Goal: Task Accomplishment & Management: Manage account settings

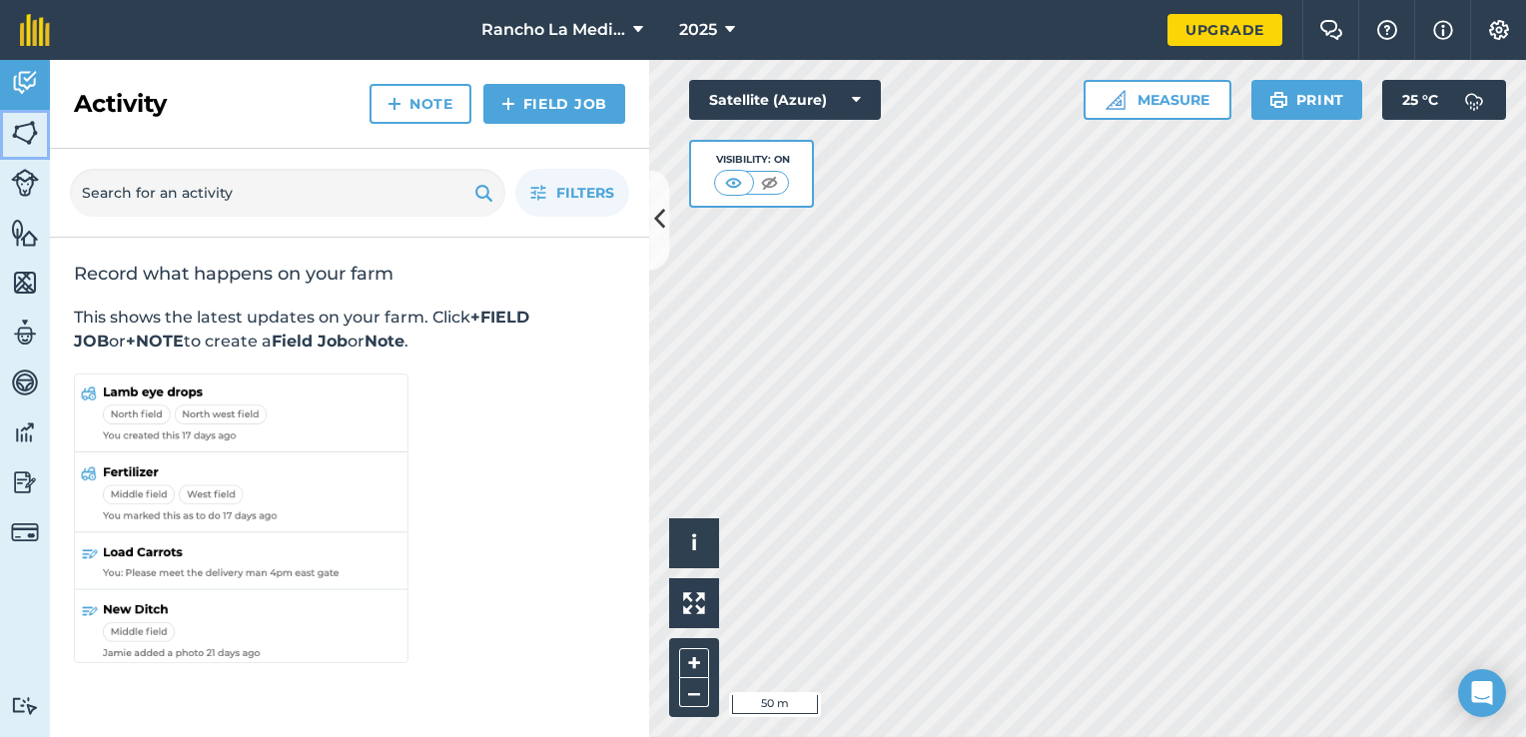
click at [24, 137] on img at bounding box center [25, 133] width 28 height 30
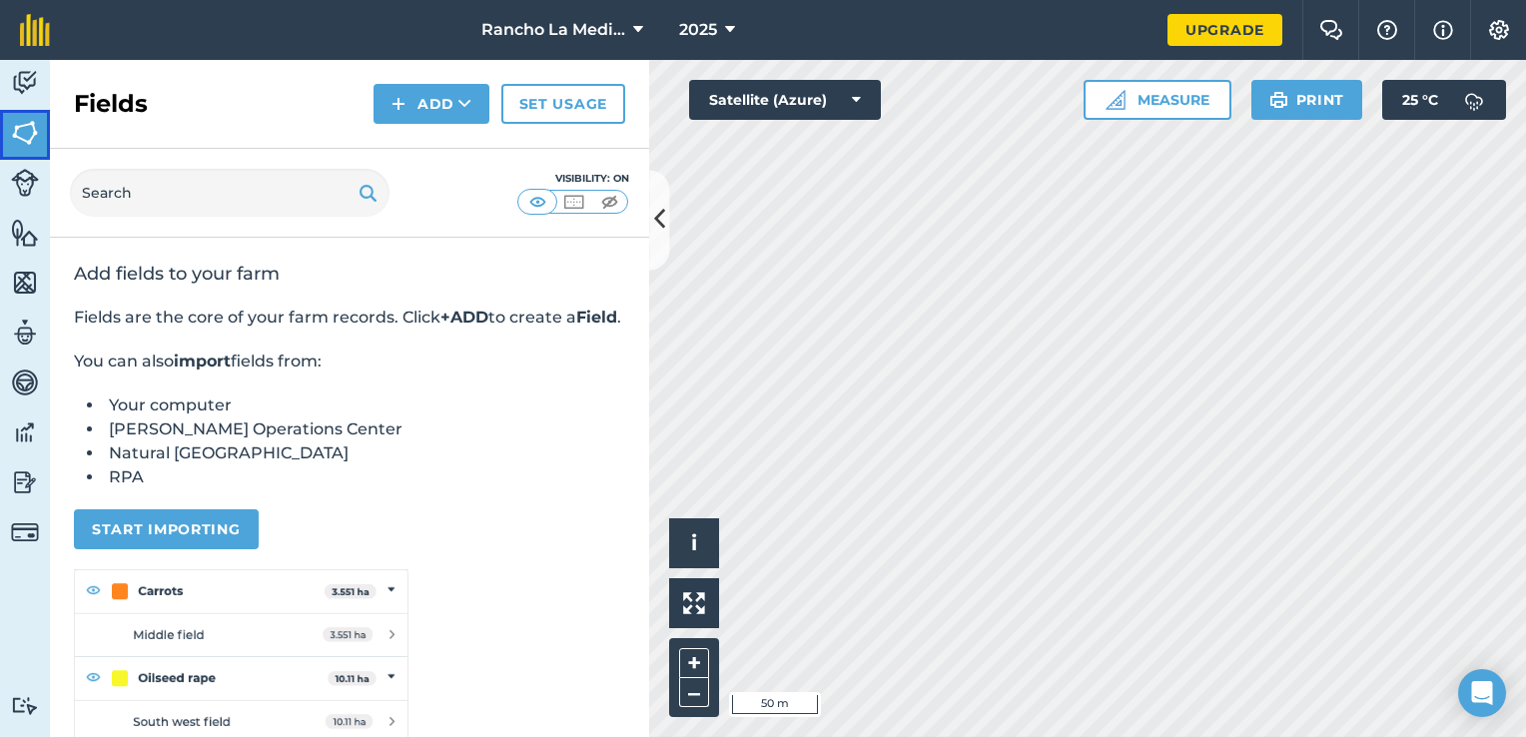
scroll to position [88, 0]
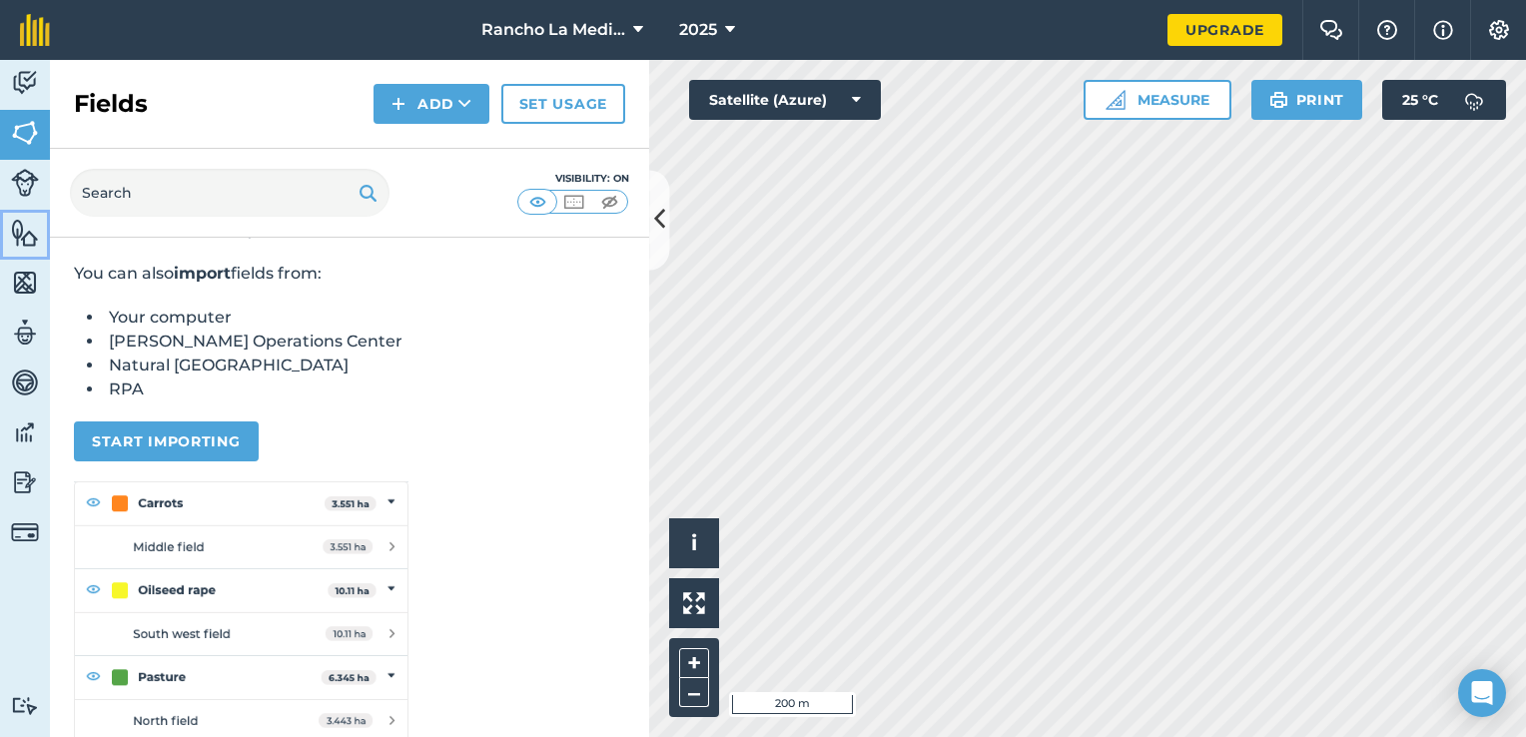
click at [30, 237] on img at bounding box center [25, 233] width 28 height 30
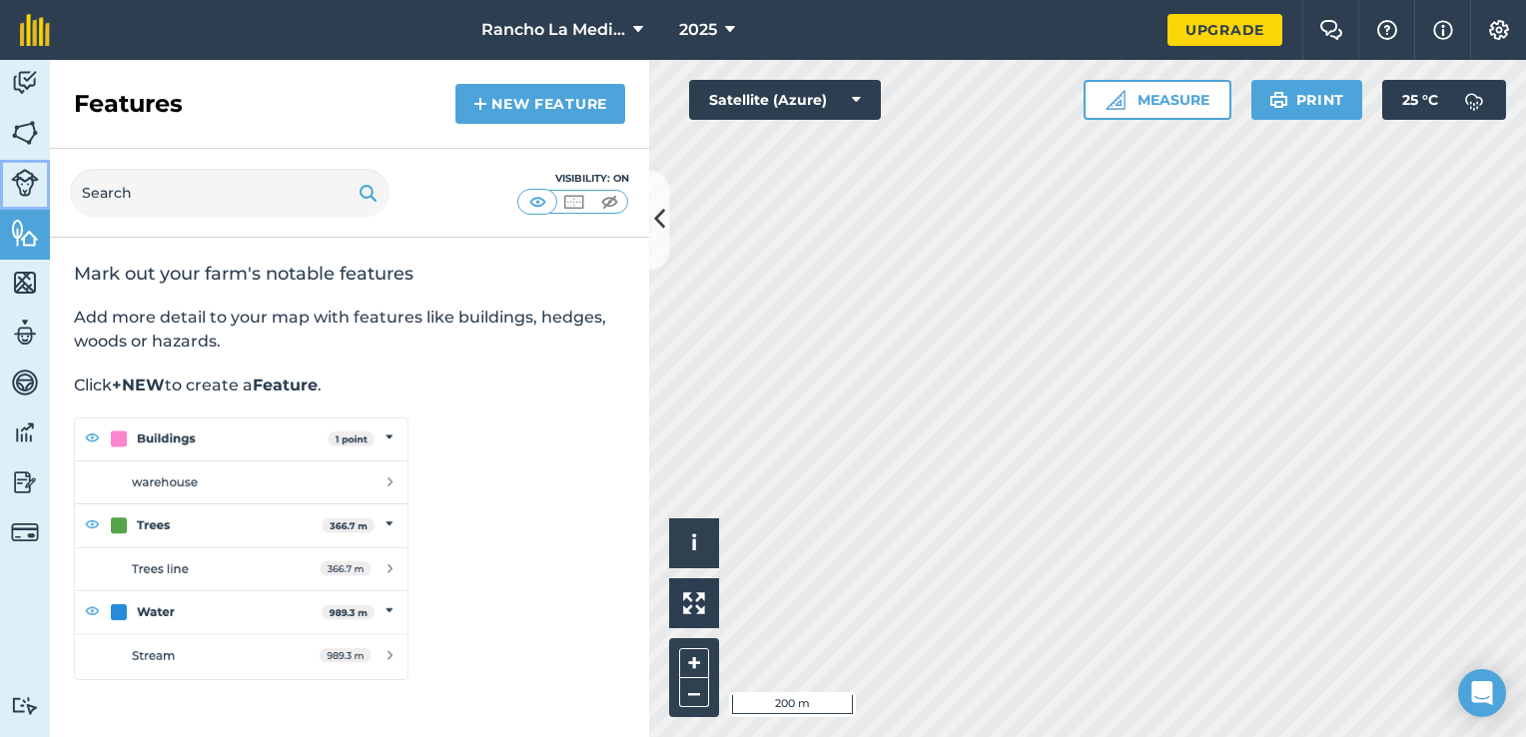
click at [21, 183] on img at bounding box center [25, 183] width 28 height 28
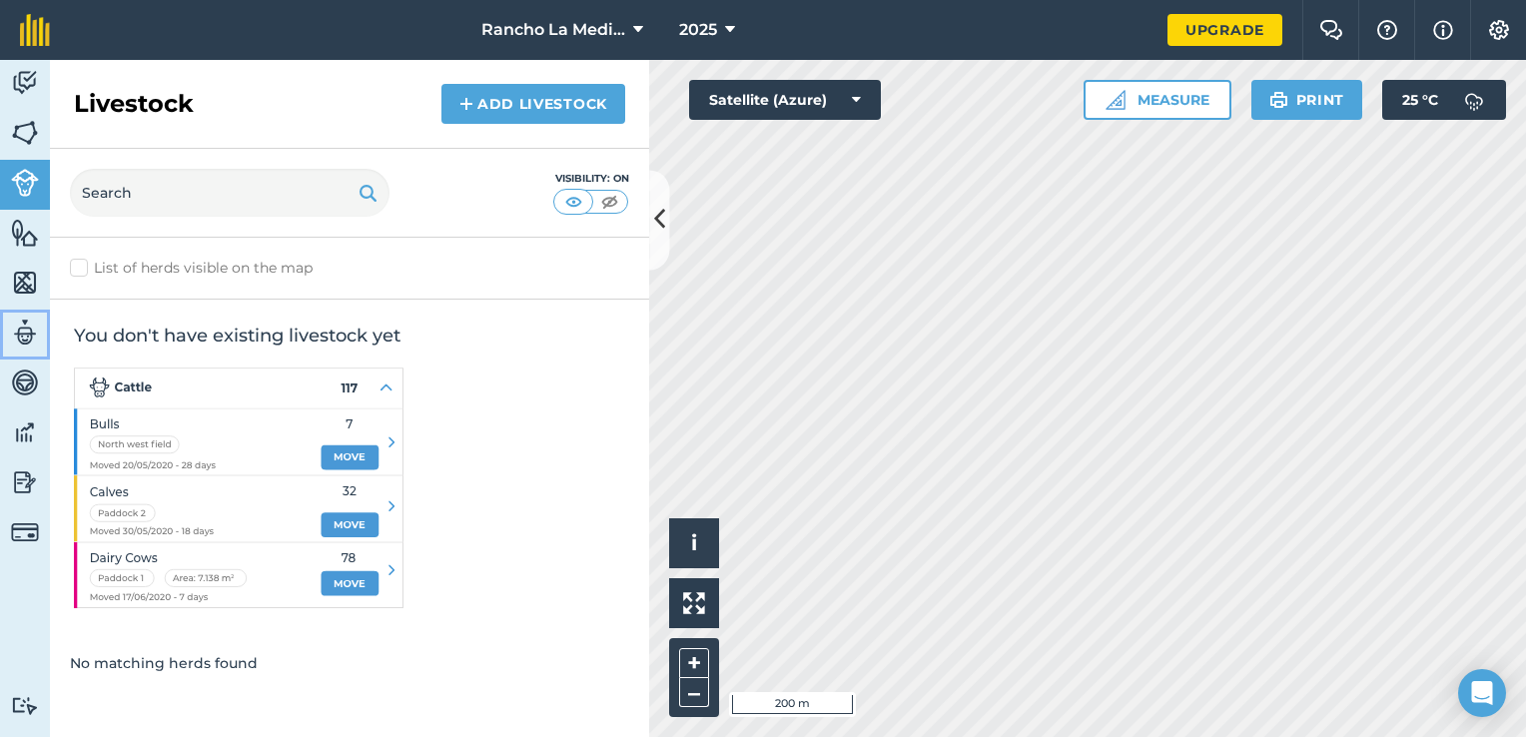
click at [20, 333] on img at bounding box center [25, 333] width 28 height 30
select select "MEMBER"
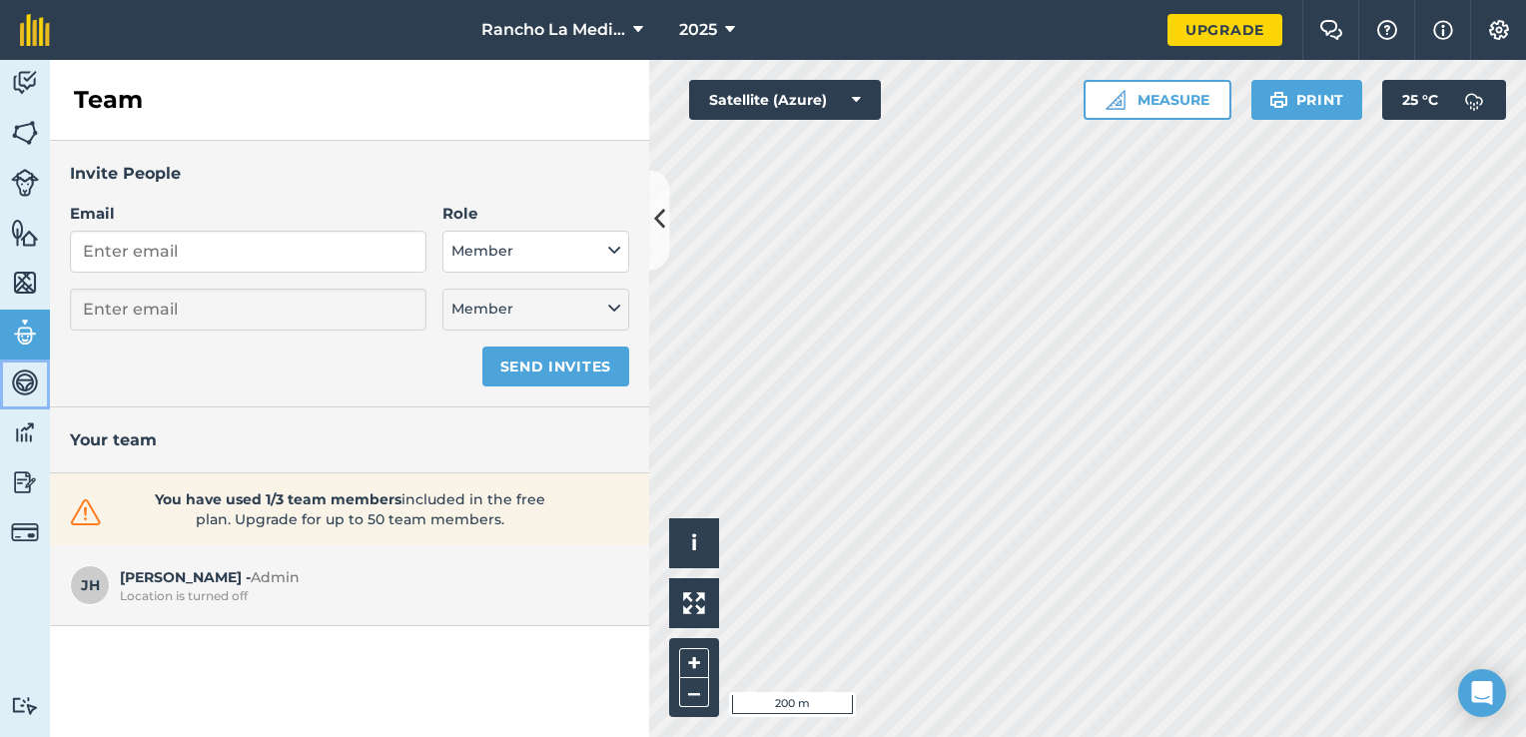
click at [24, 378] on img at bounding box center [25, 383] width 28 height 30
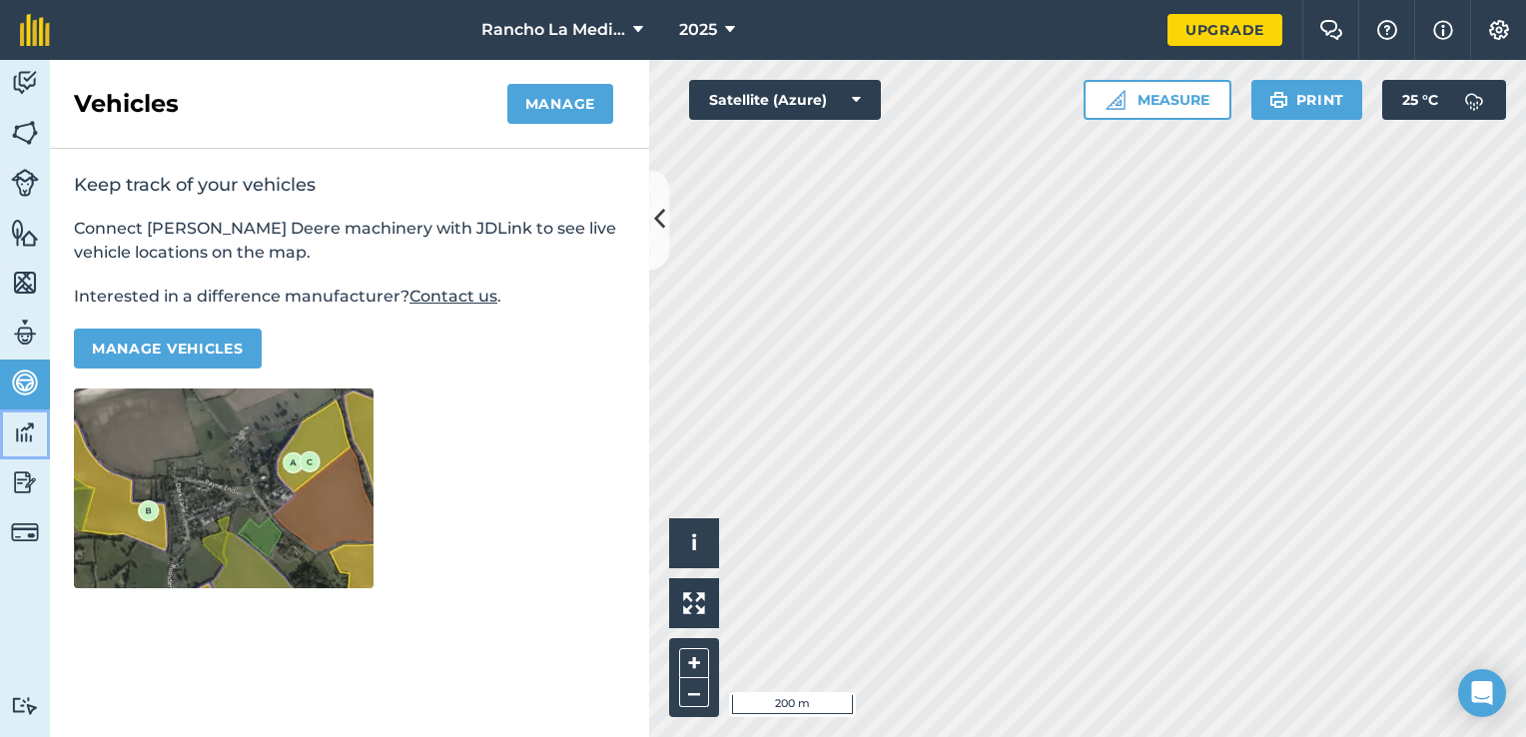
click at [24, 435] on img at bounding box center [25, 432] width 28 height 30
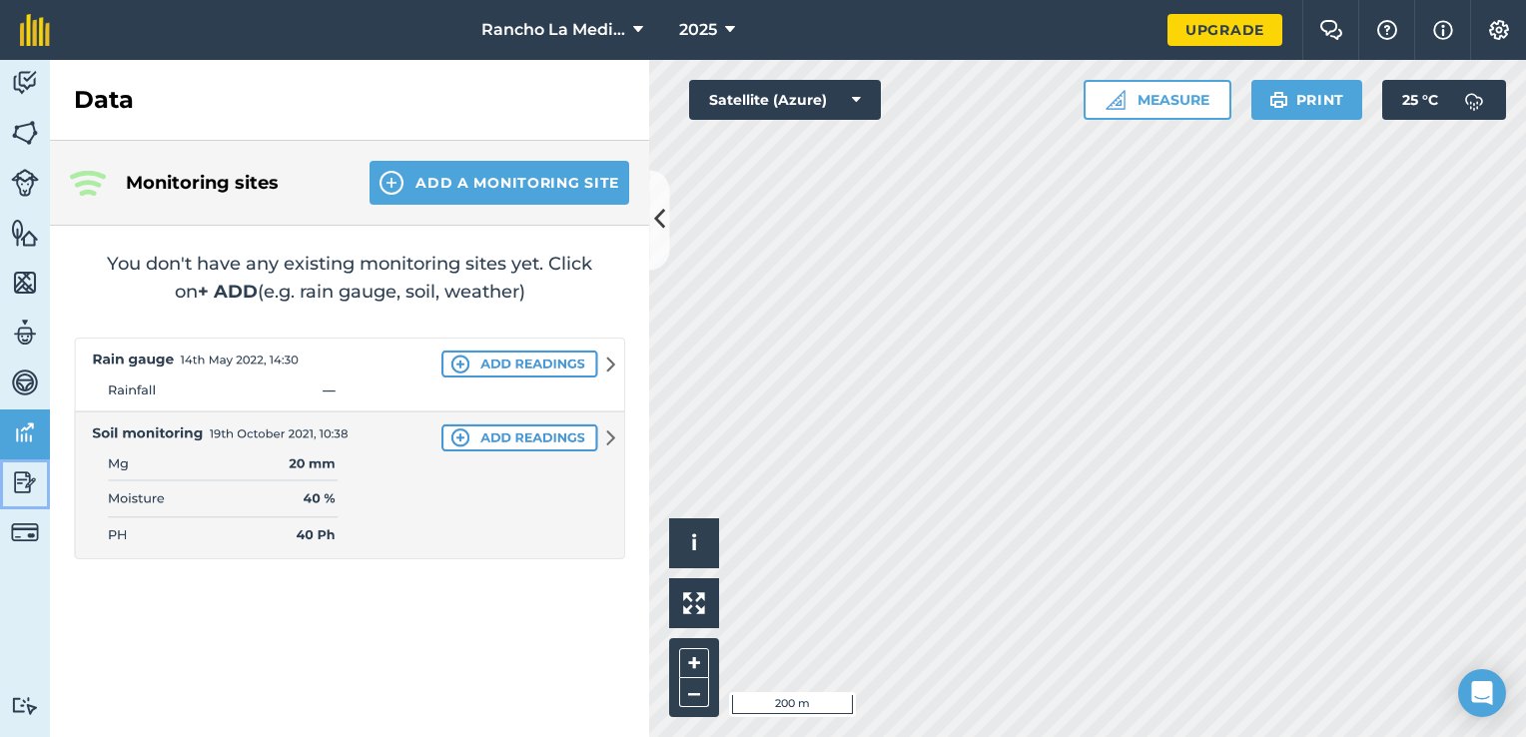
click at [23, 489] on img at bounding box center [25, 482] width 28 height 30
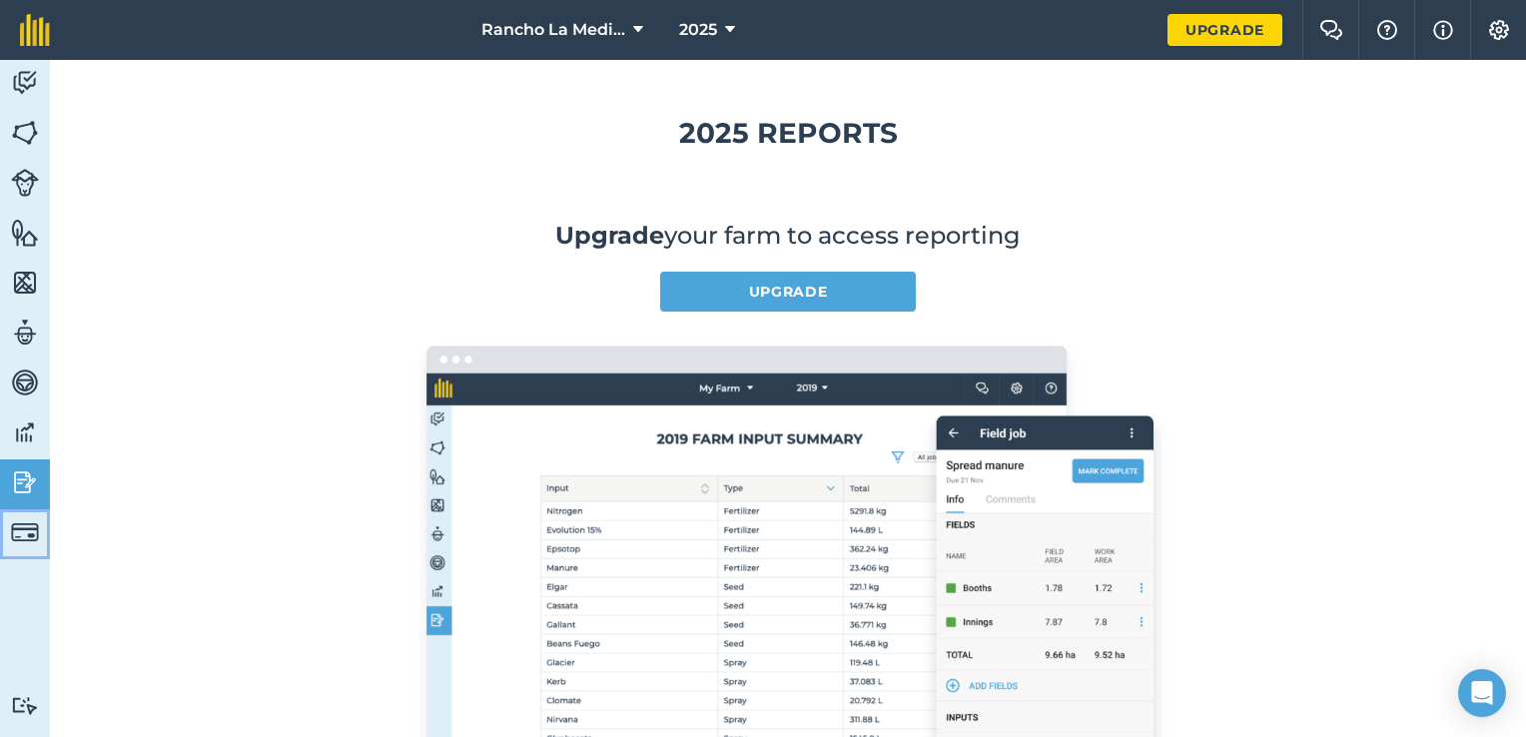
click at [20, 525] on img at bounding box center [25, 532] width 28 height 28
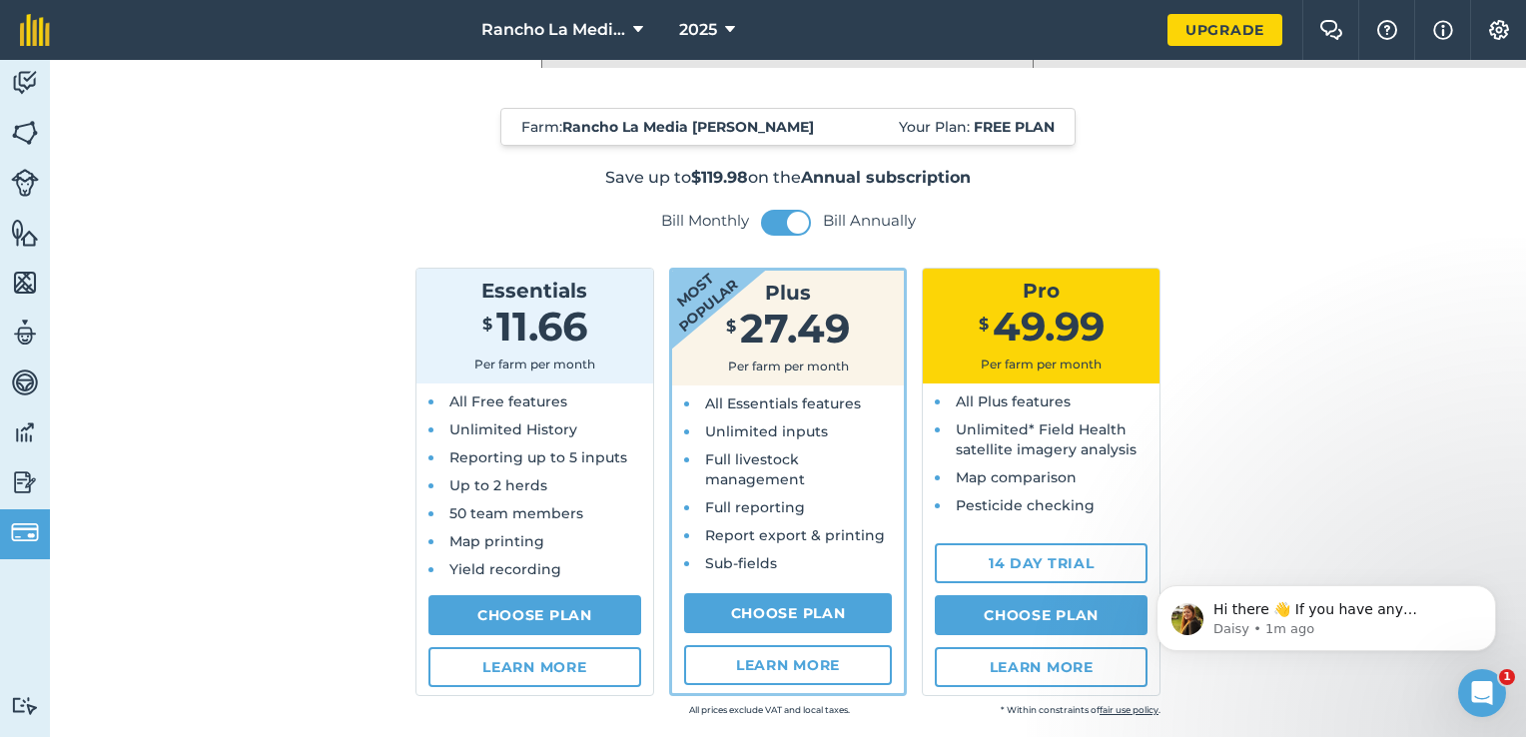
scroll to position [44, 0]
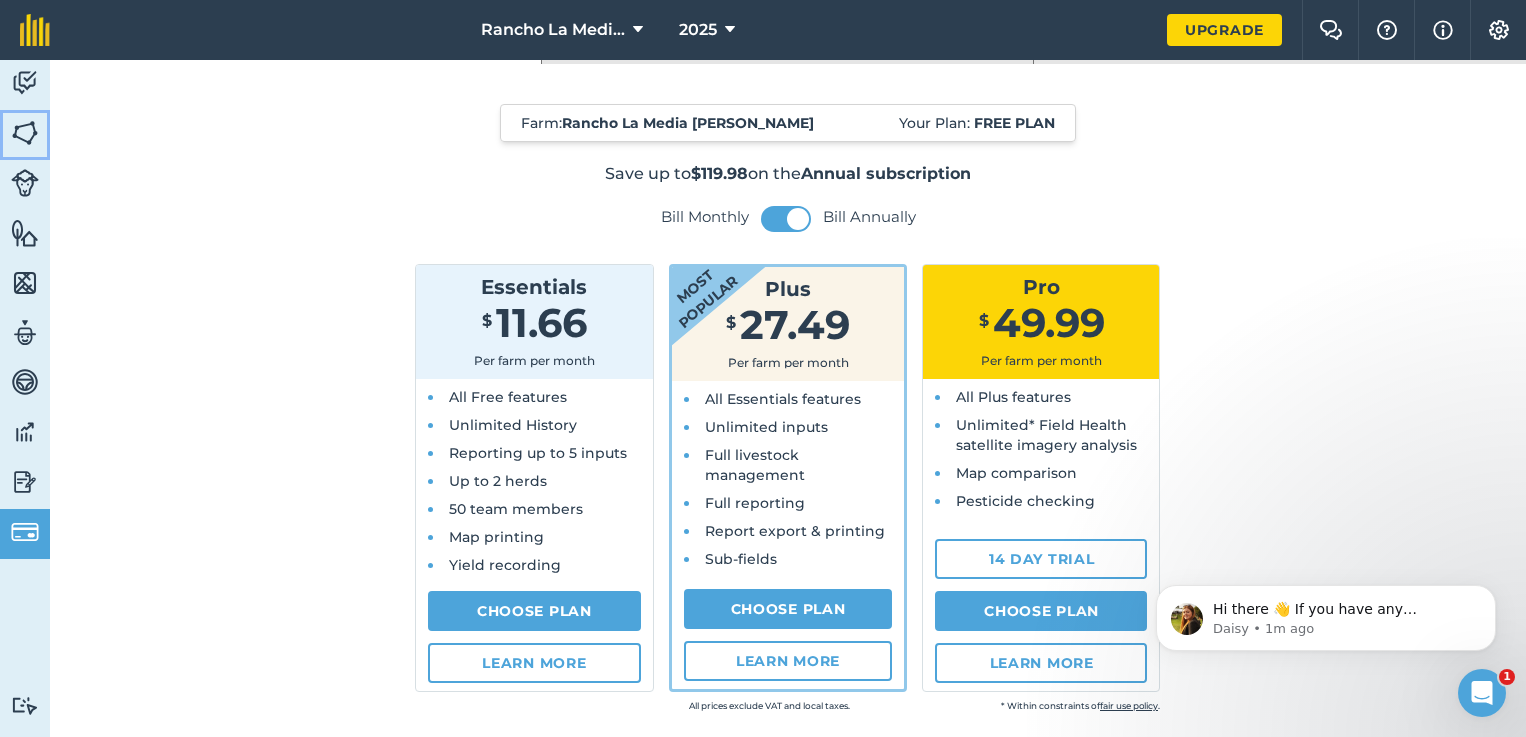
click at [28, 115] on link "Fields" at bounding box center [25, 135] width 50 height 50
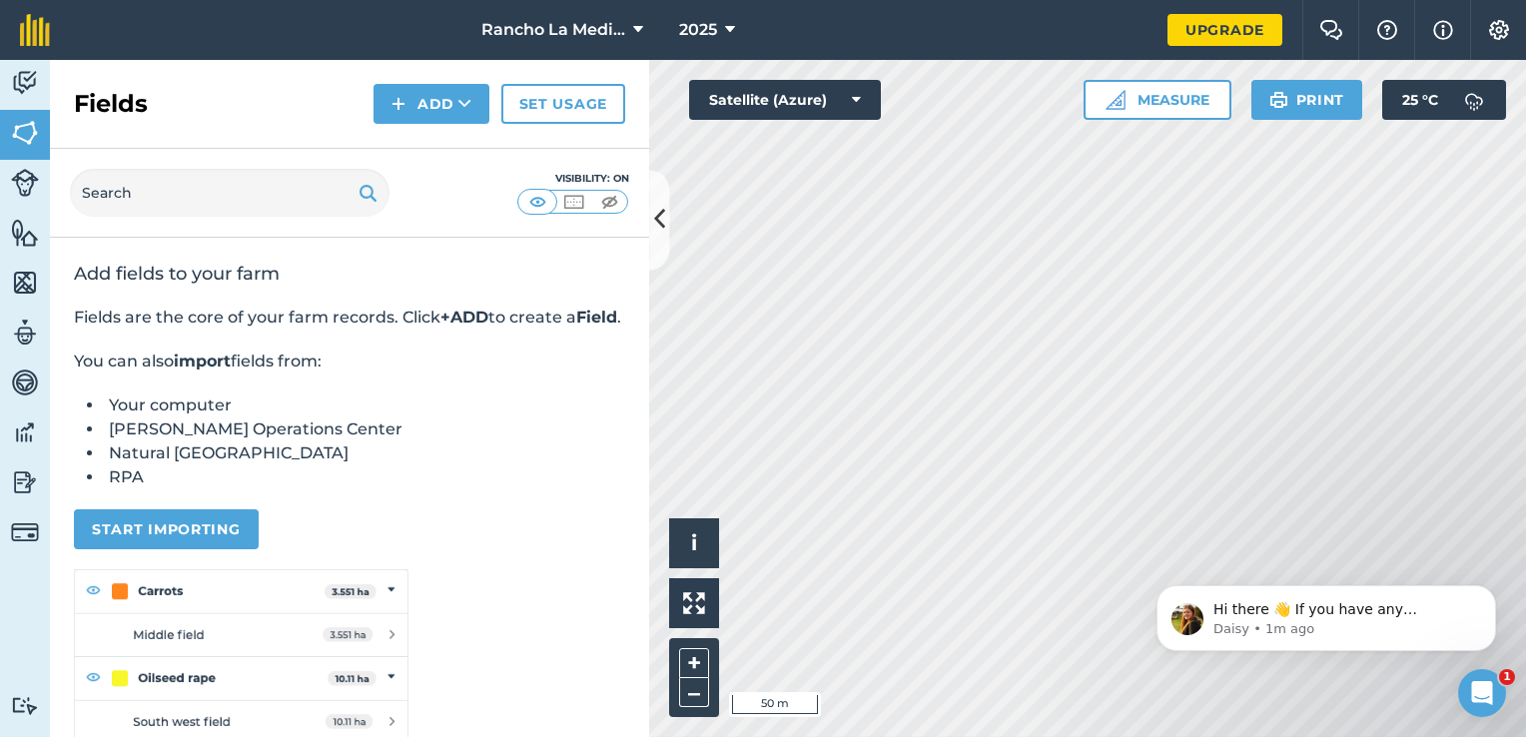
scroll to position [12, 0]
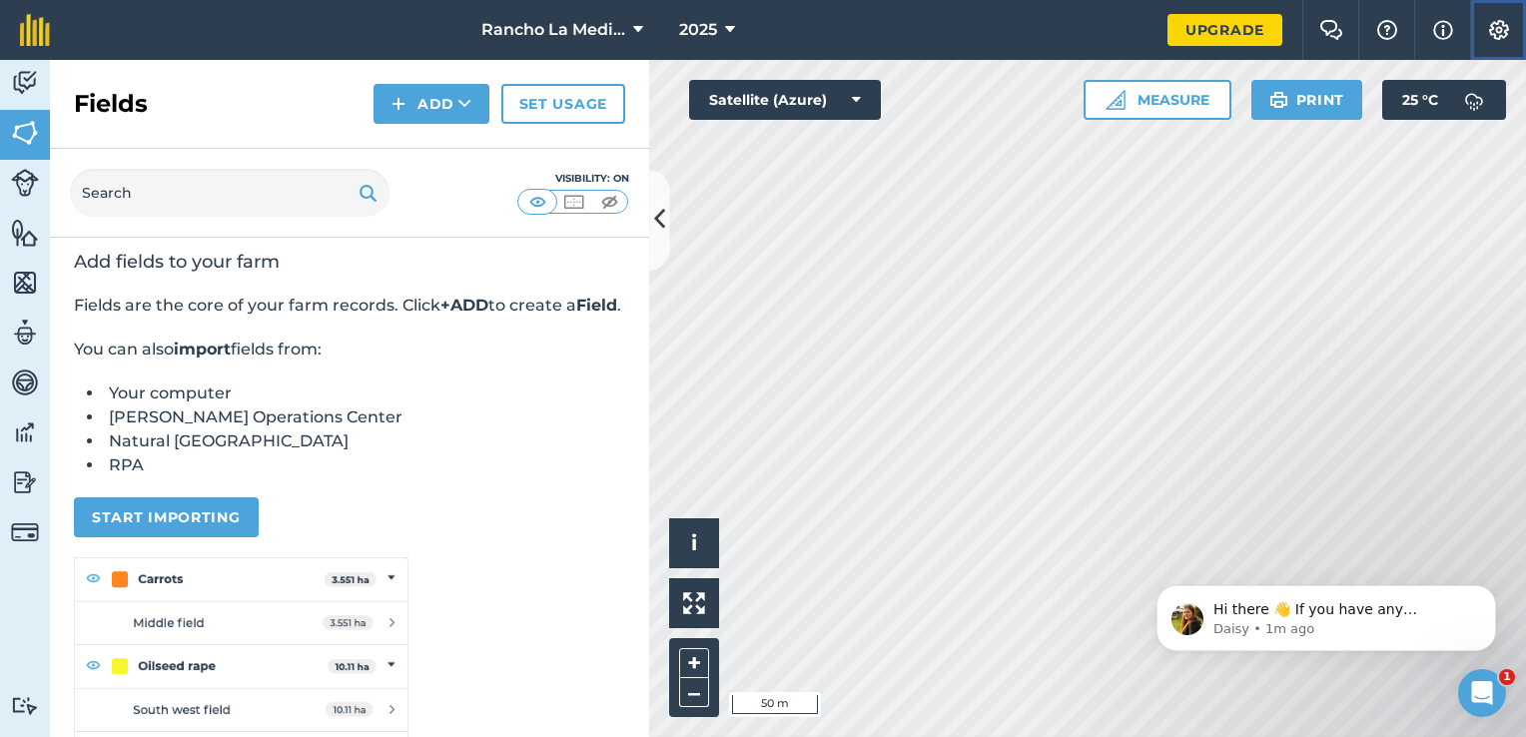
click at [1498, 23] on img at bounding box center [1499, 30] width 24 height 20
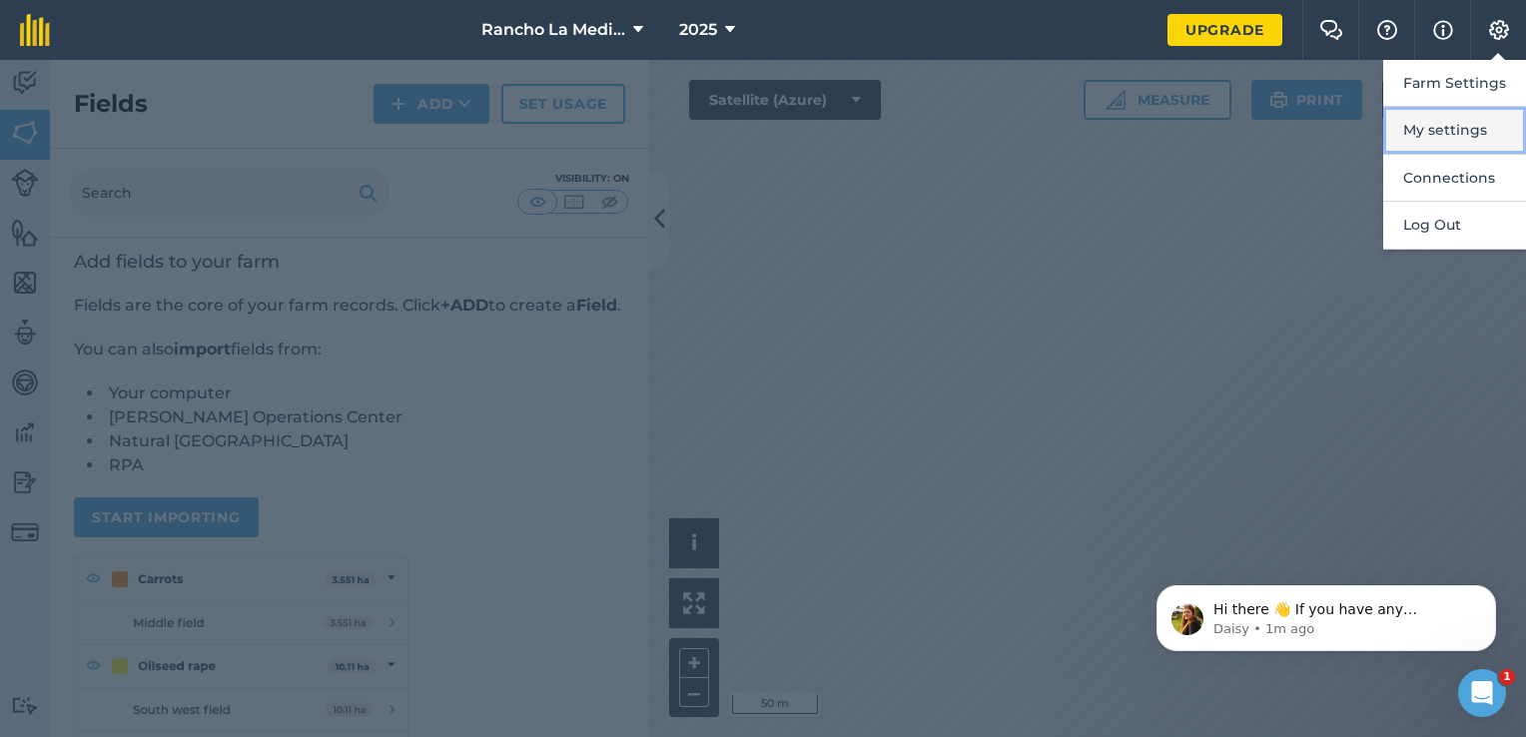
click at [1444, 133] on button "My settings" at bounding box center [1454, 130] width 143 height 47
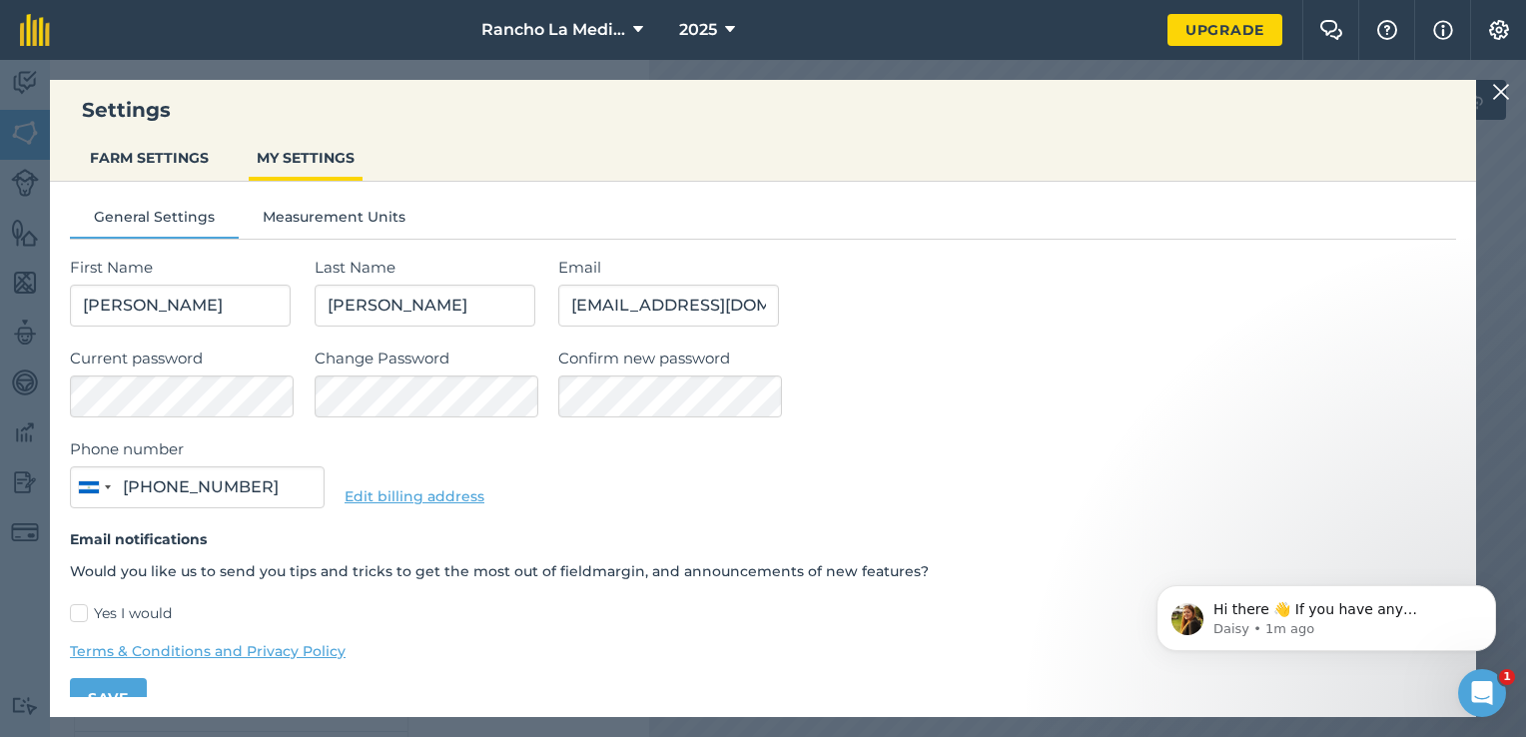
type input "8826 2578"
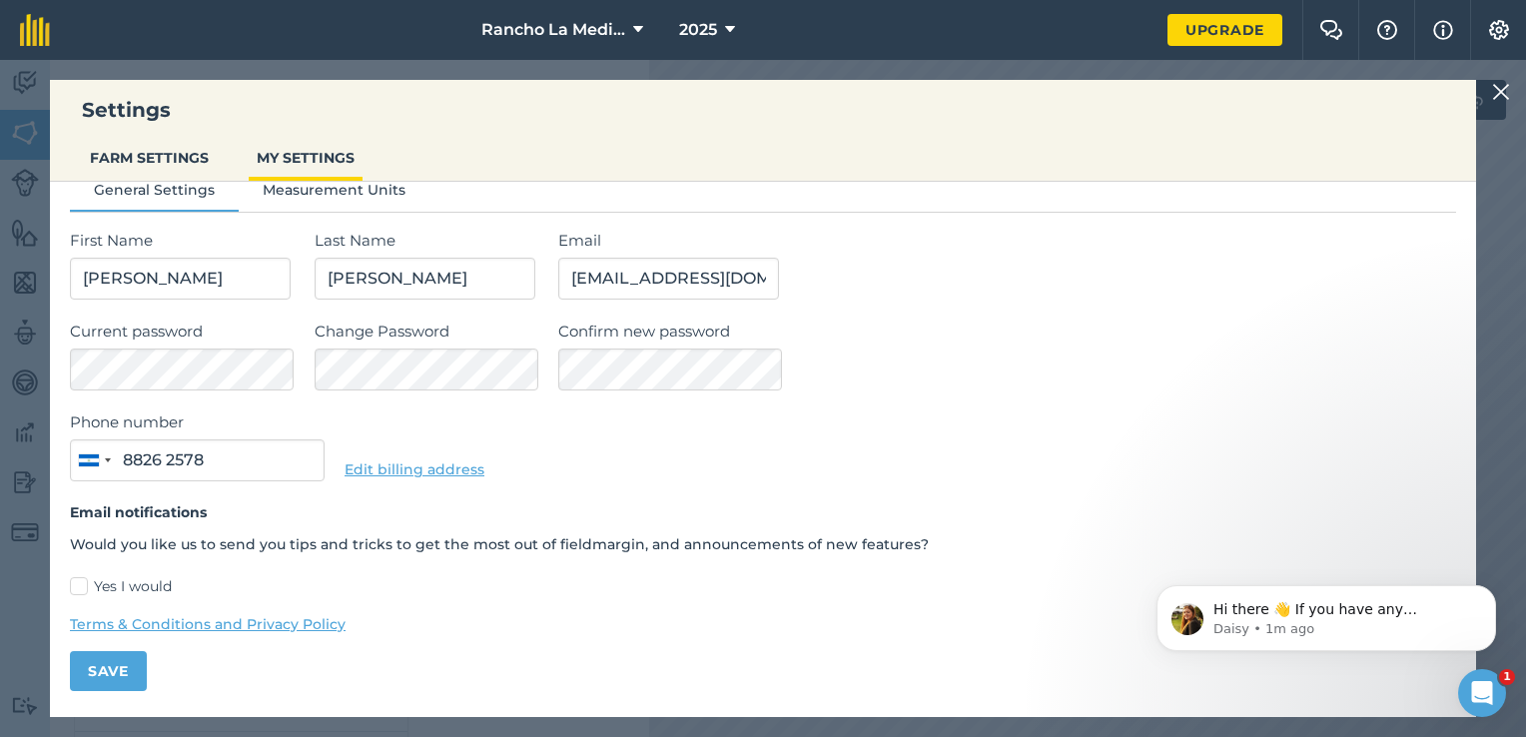
scroll to position [0, 0]
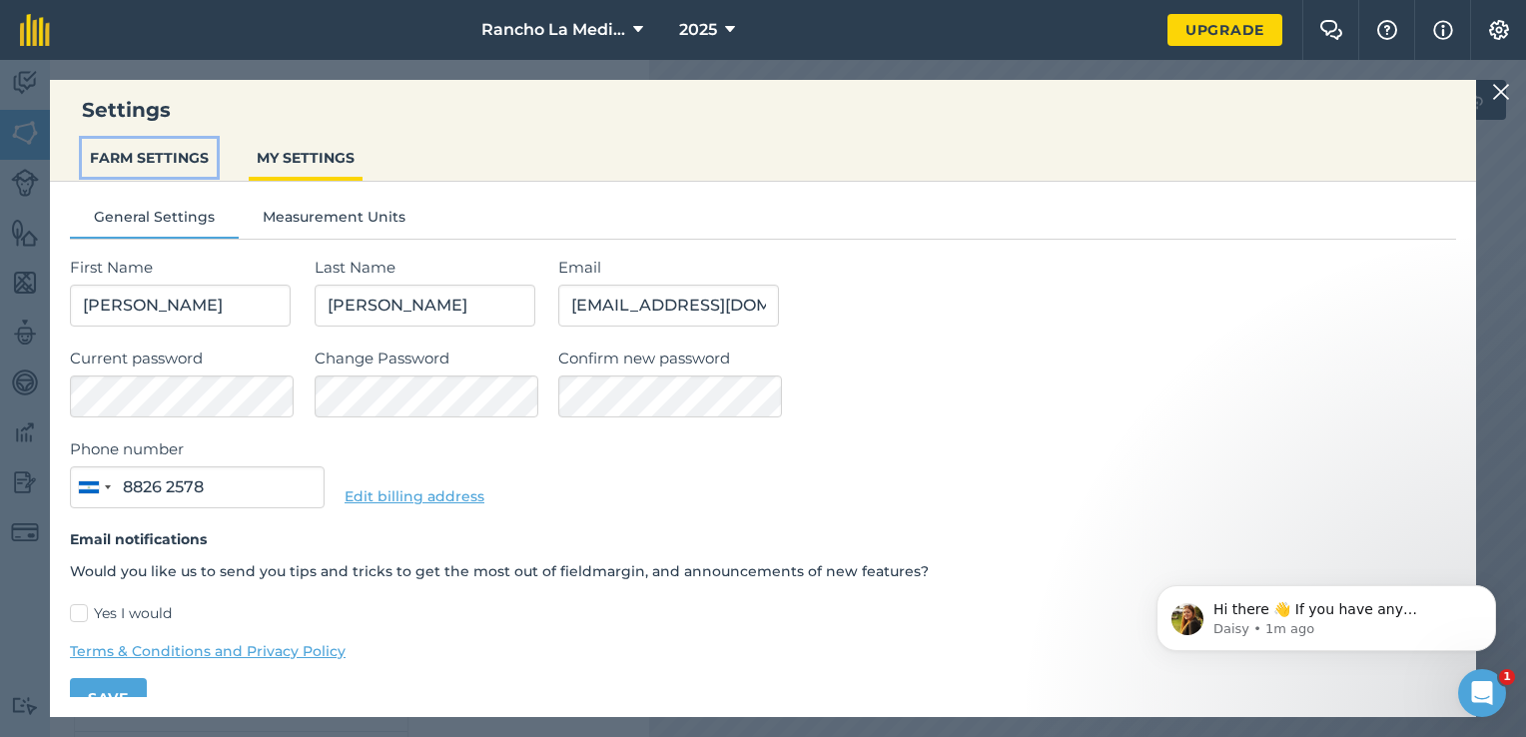
click at [158, 146] on button "FARM SETTINGS" at bounding box center [149, 158] width 135 height 38
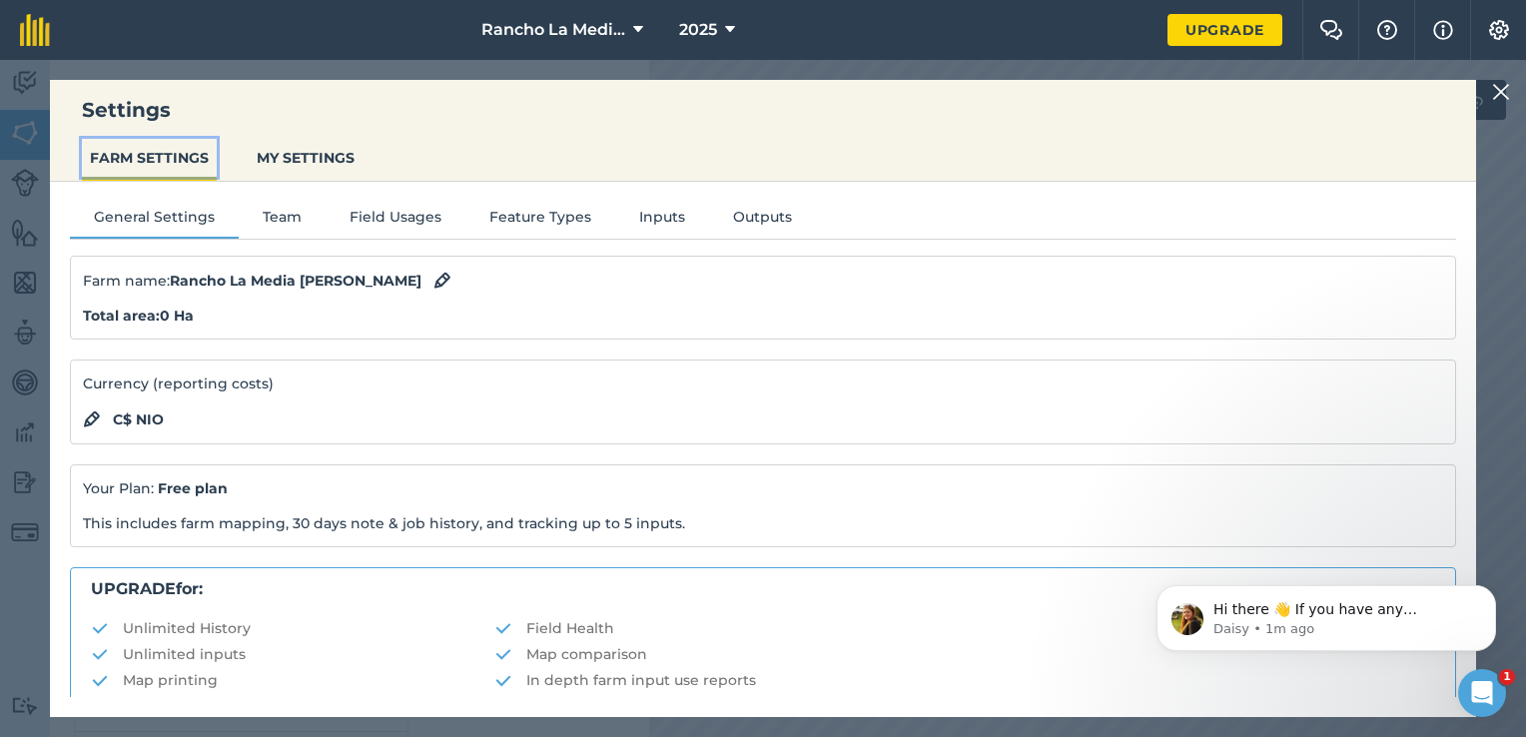
click at [158, 146] on button "FARM SETTINGS" at bounding box center [149, 158] width 135 height 38
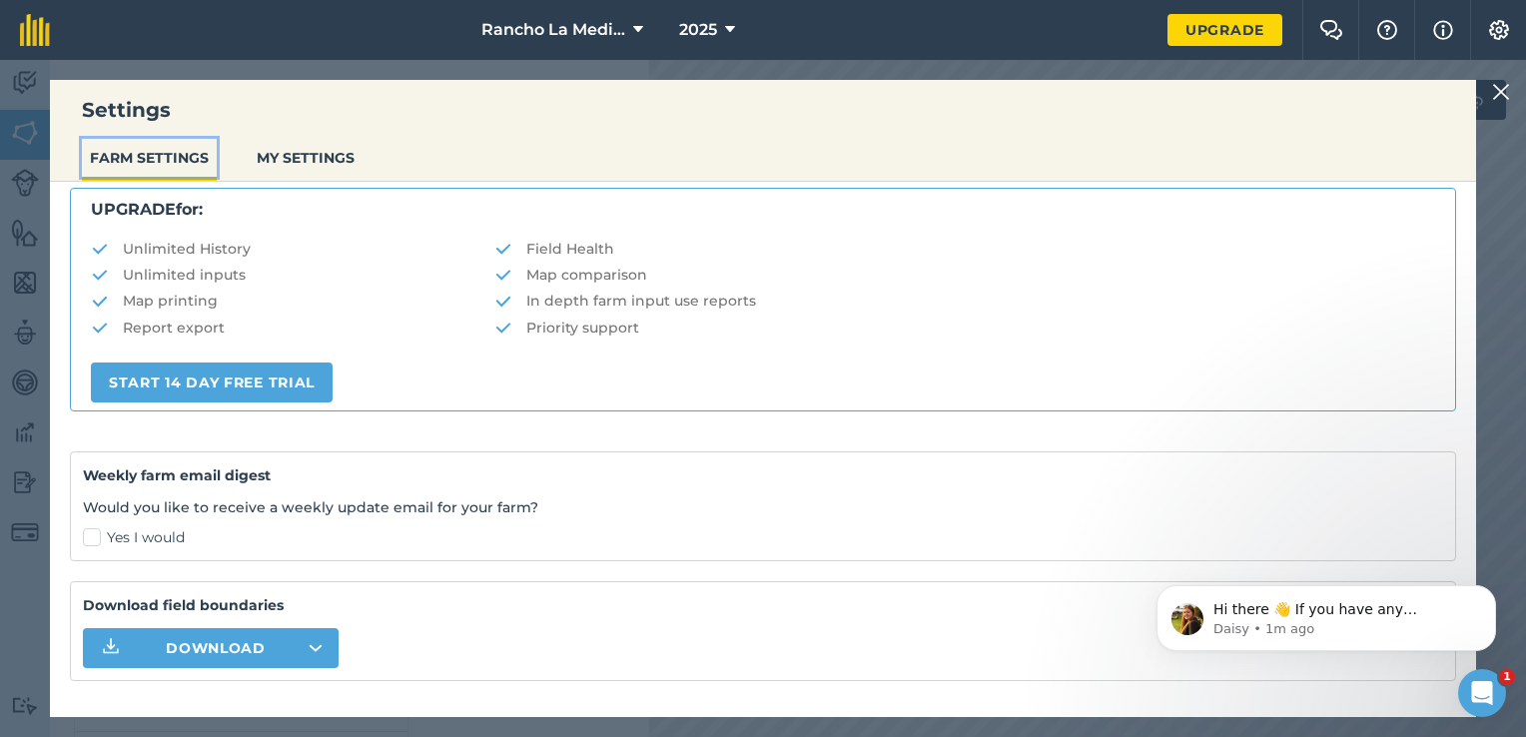
scroll to position [419, 0]
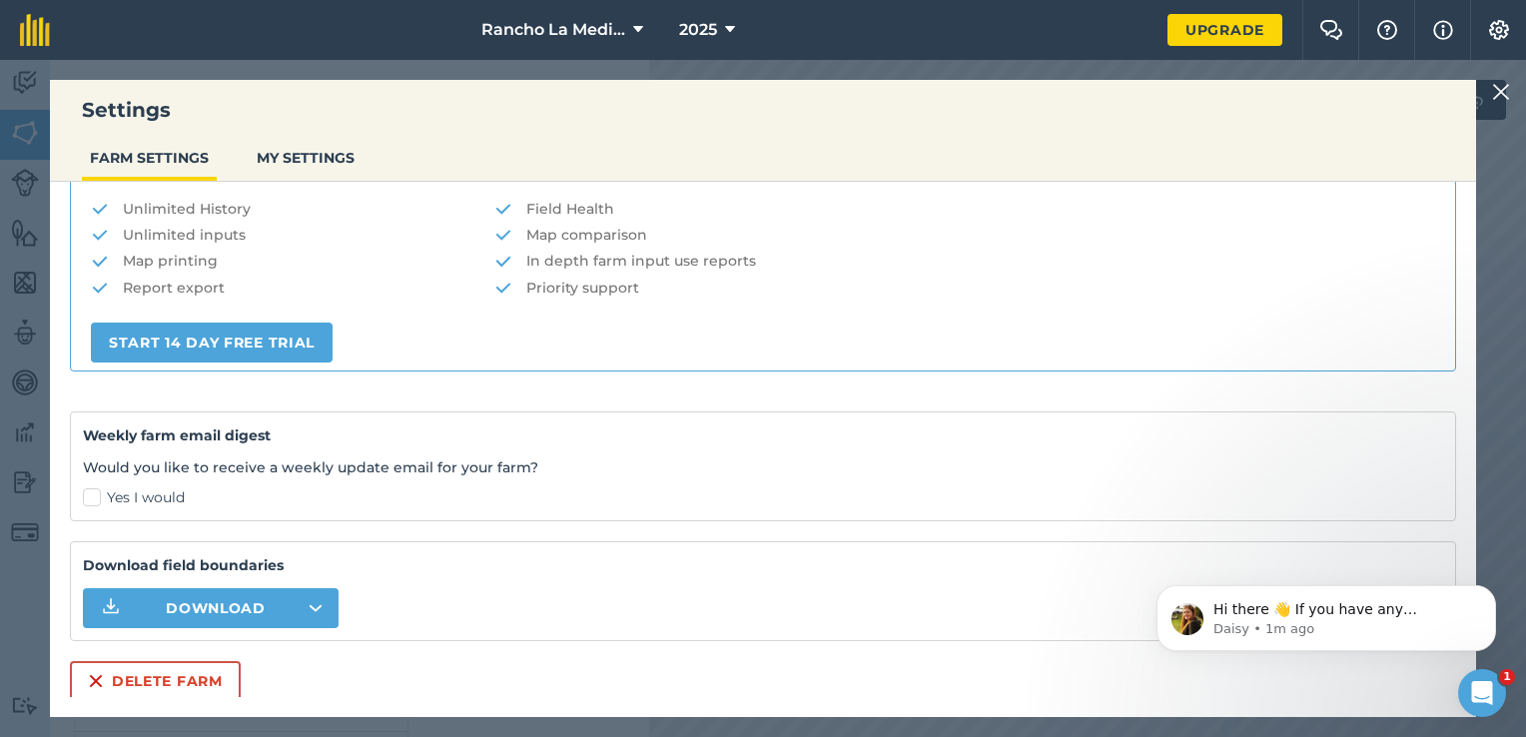
click at [1493, 88] on img at bounding box center [1501, 92] width 18 height 24
